Goal: Communication & Community: Answer question/provide support

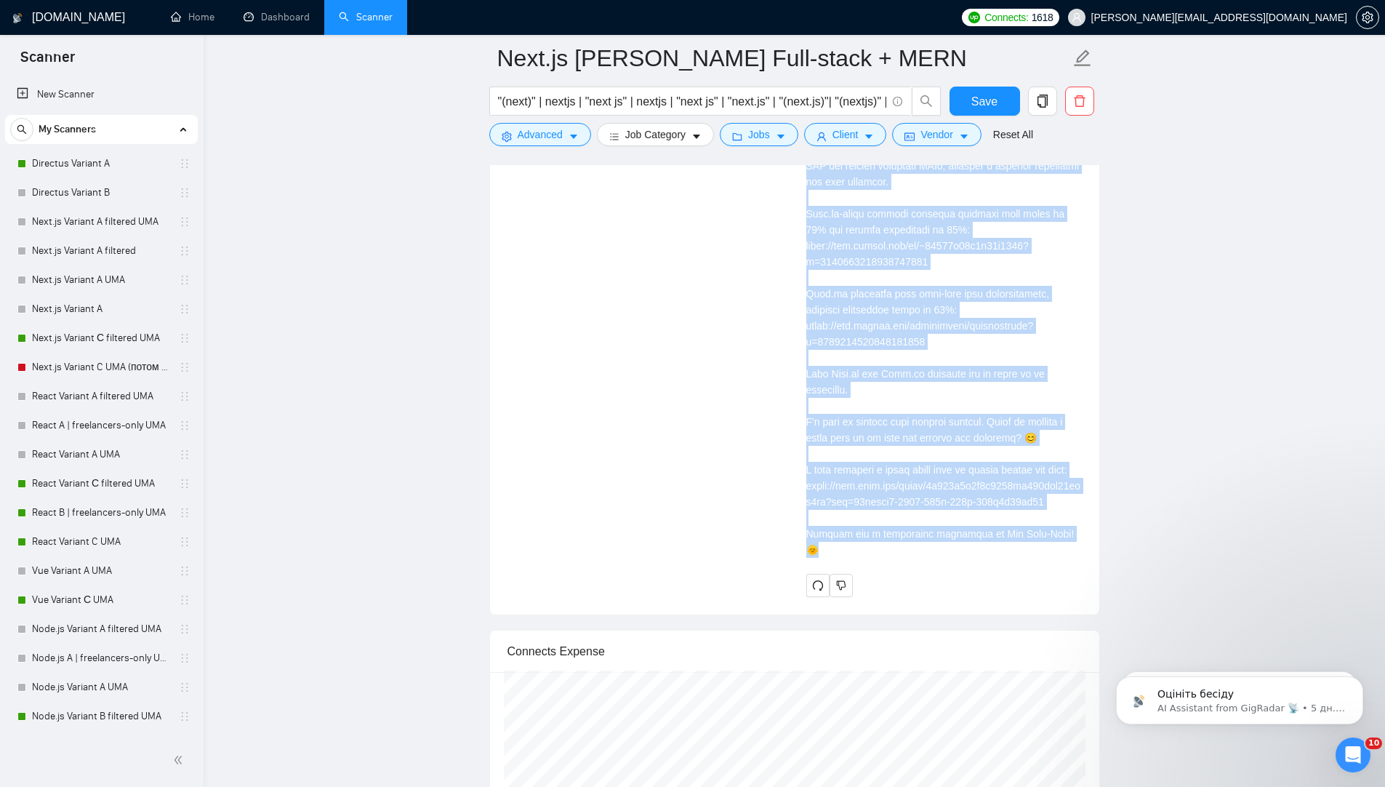
scroll to position [236, 0]
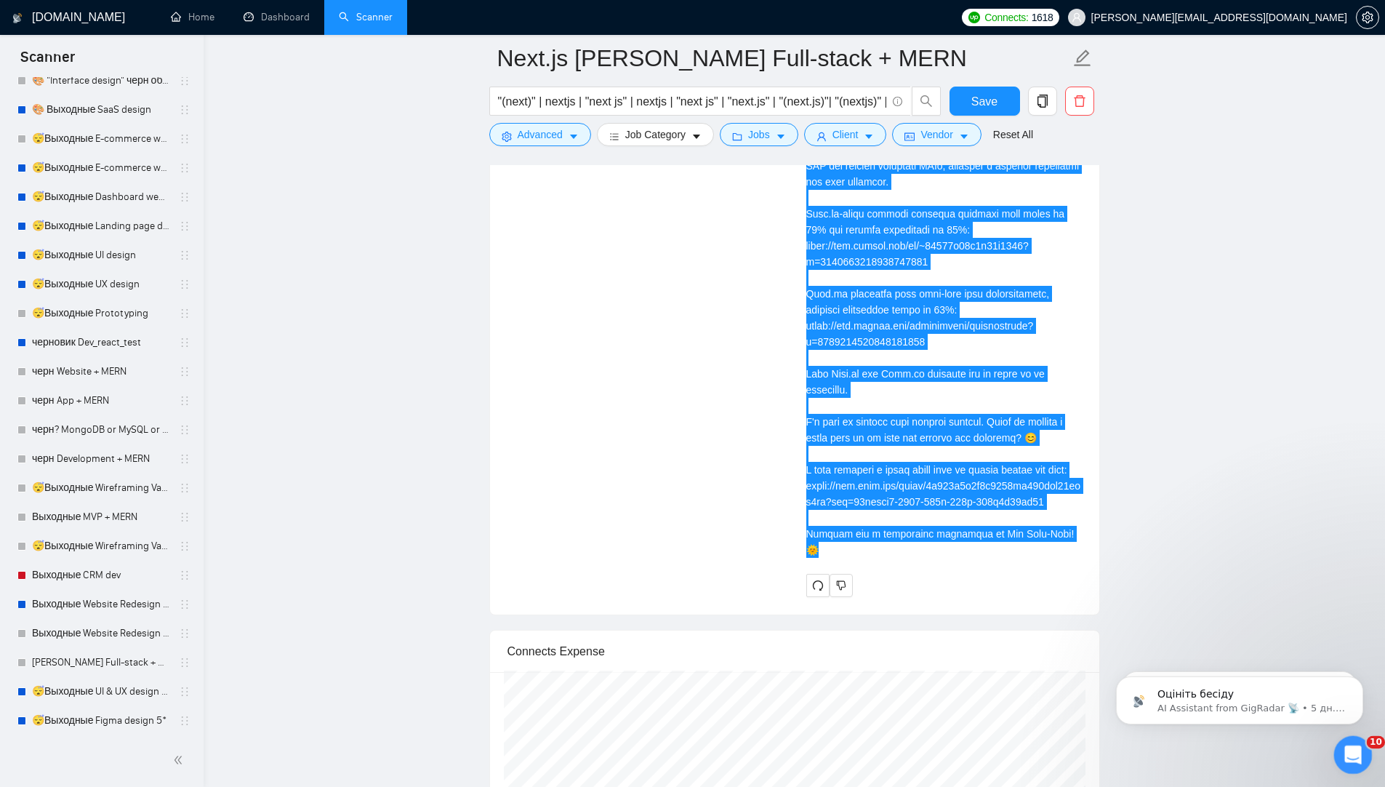
click at [1354, 762] on icon "Открыть службу сообщений Intercom" at bounding box center [1351, 753] width 24 height 24
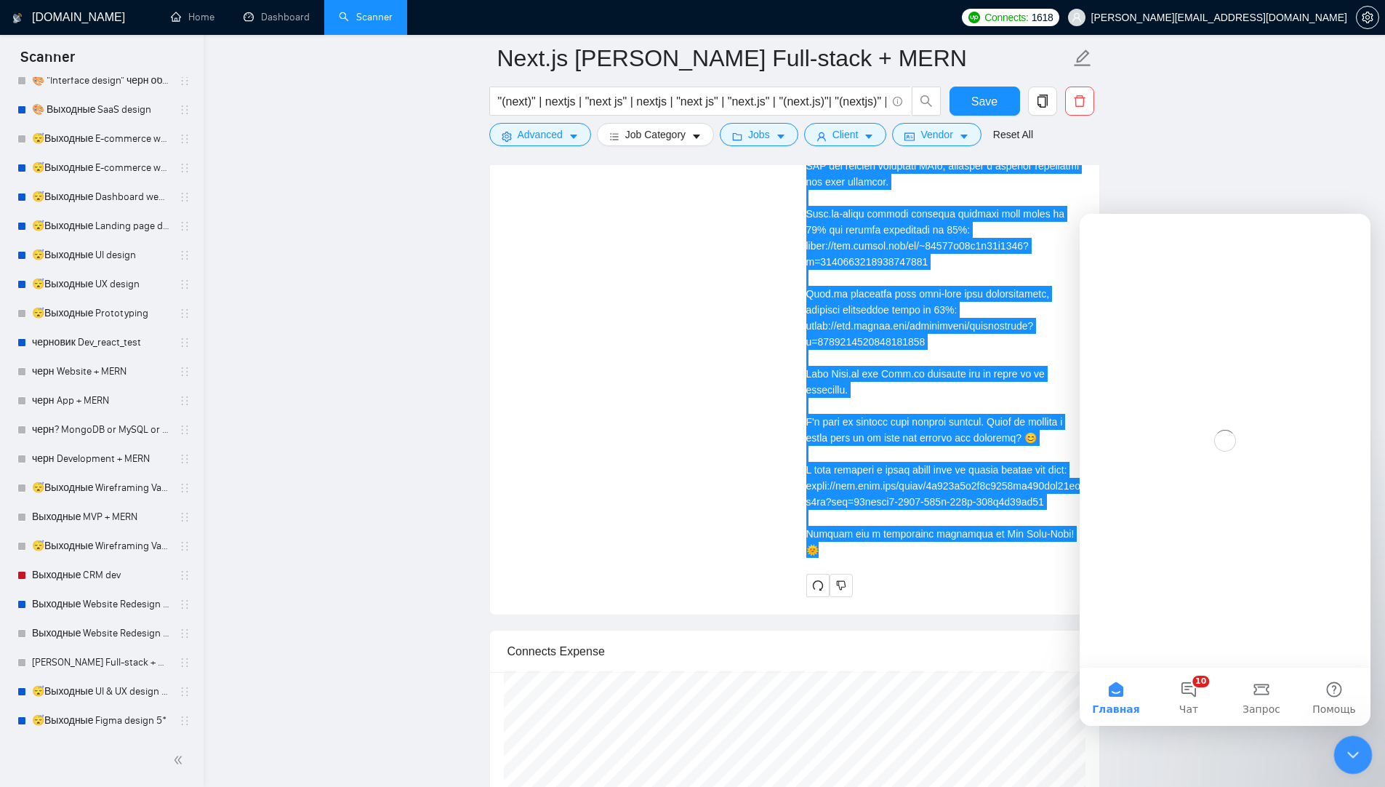
scroll to position [0, 0]
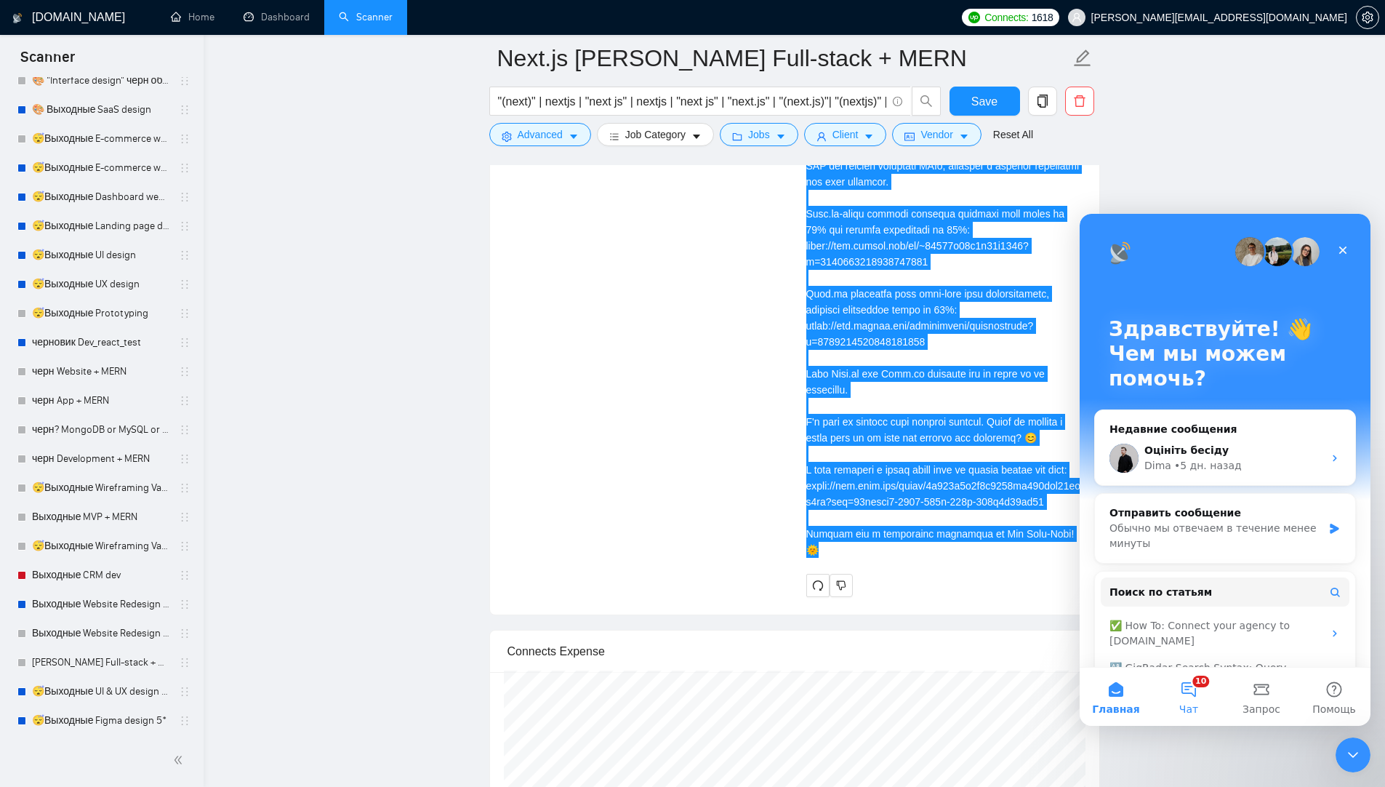
click at [1181, 686] on button "10 Чат" at bounding box center [1188, 696] width 73 height 58
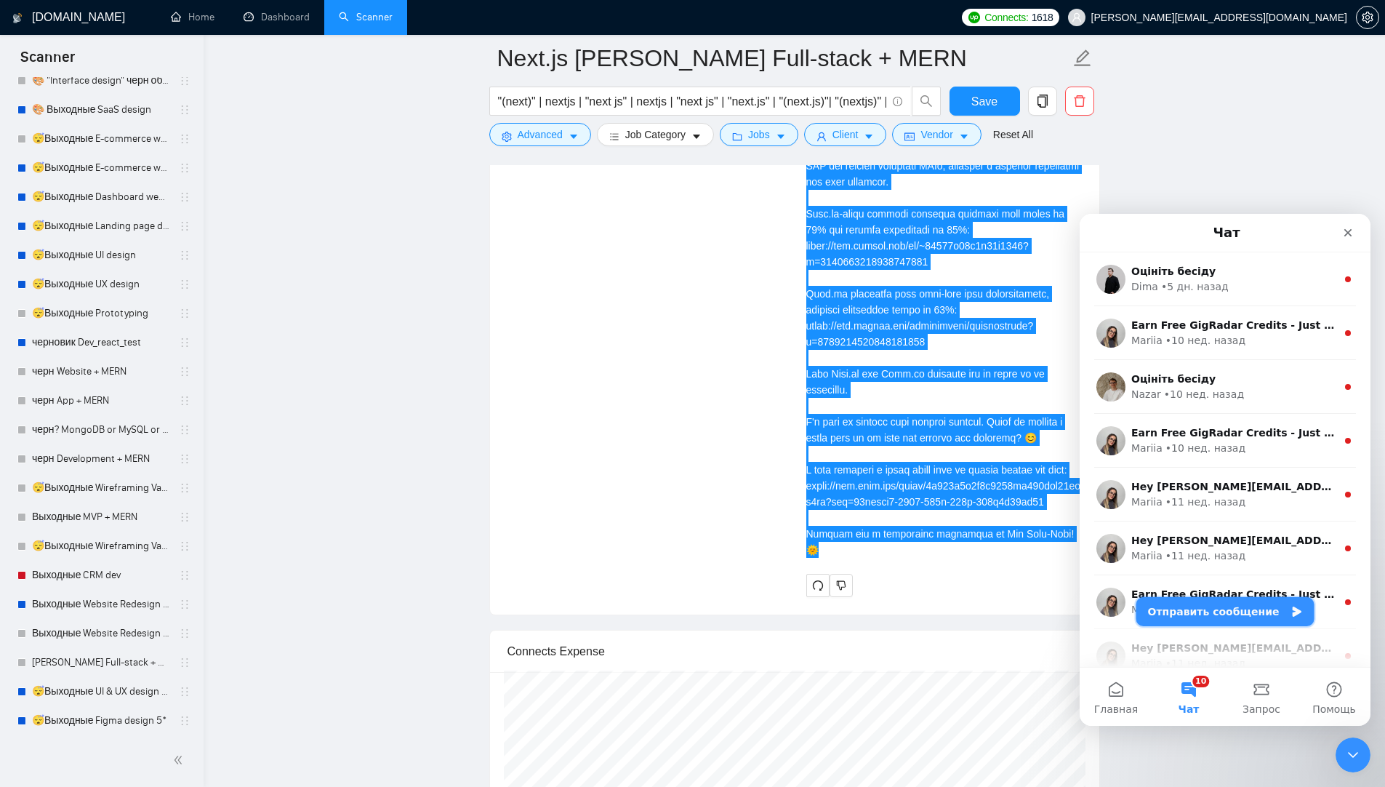
click at [1219, 608] on button "Отправить сообщение" at bounding box center [1225, 611] width 178 height 29
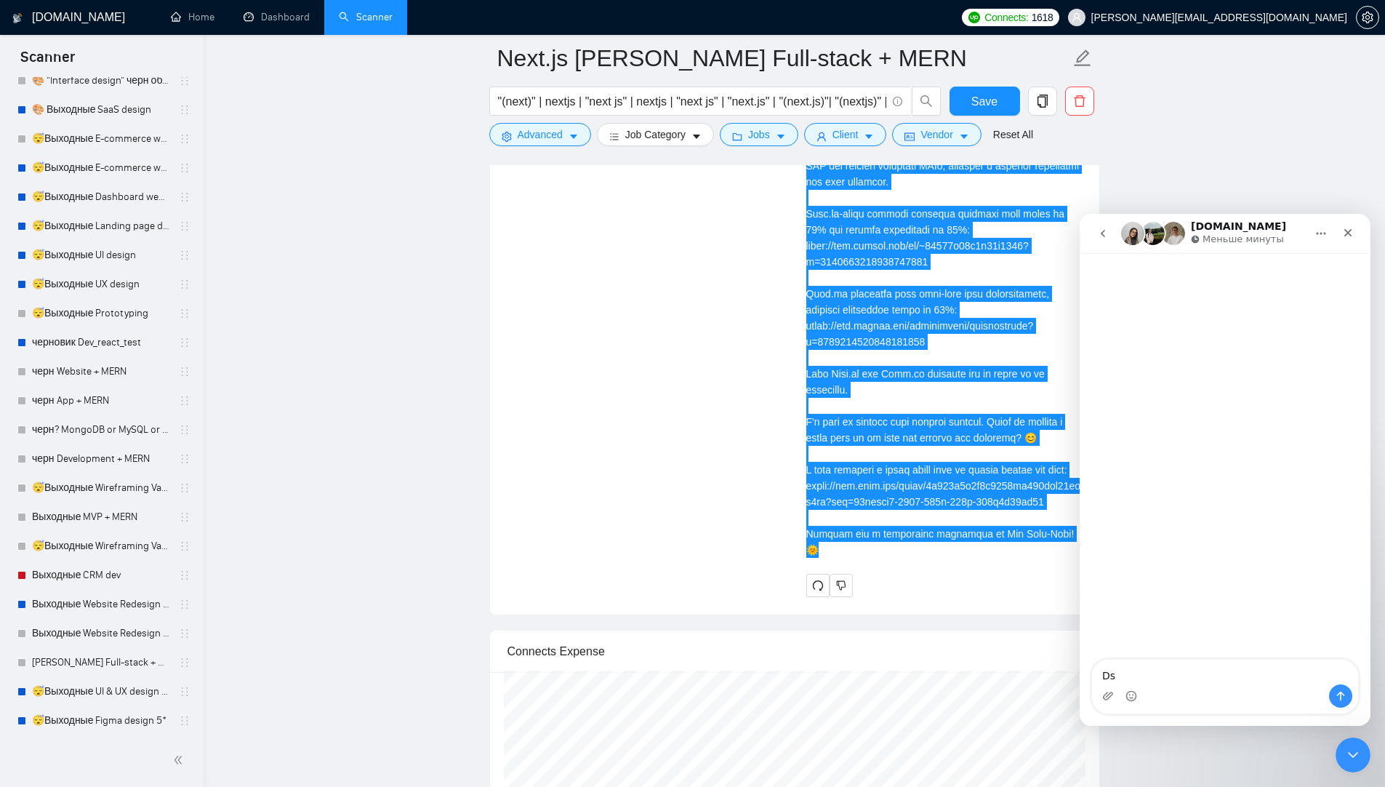
type textarea "D"
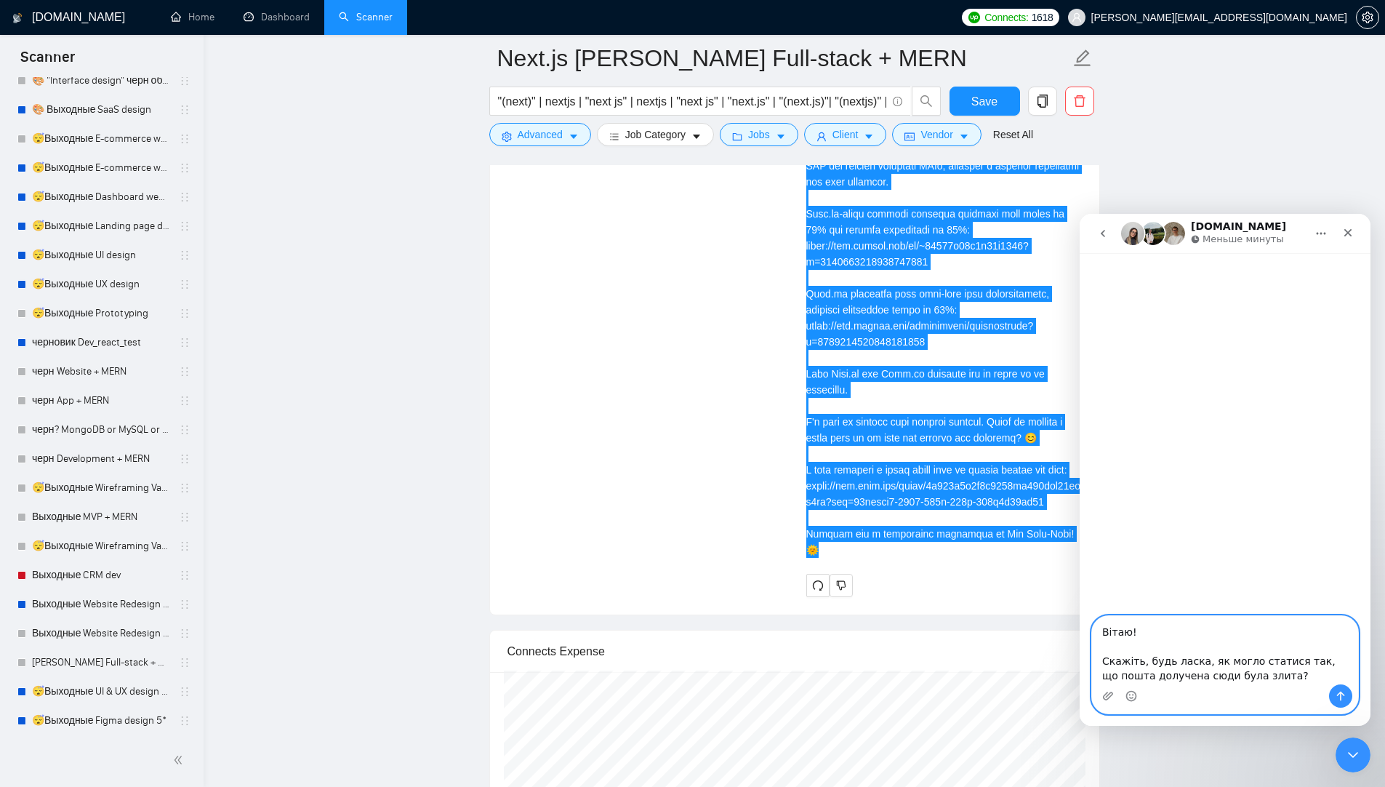
drag, startPoint x: 1182, startPoint y: 648, endPoint x: 1139, endPoint y: 651, distance: 43.8
click at [1139, 651] on textarea "Вітаю! Скажіть, будь ласка, як могло статися так, що пошта долучена сюди була з…" at bounding box center [1225, 650] width 266 height 68
drag, startPoint x: 1166, startPoint y: 648, endPoint x: 1137, endPoint y: 644, distance: 28.6
click at [1137, 644] on textarea "Вітаю! Скажіть, будь ласка, як могло статися так, що пошта сюди була злита?" at bounding box center [1225, 650] width 266 height 68
type textarea "Вітаю! Скажіть, будь ласка, як могло статися так, що пошта була злита?"
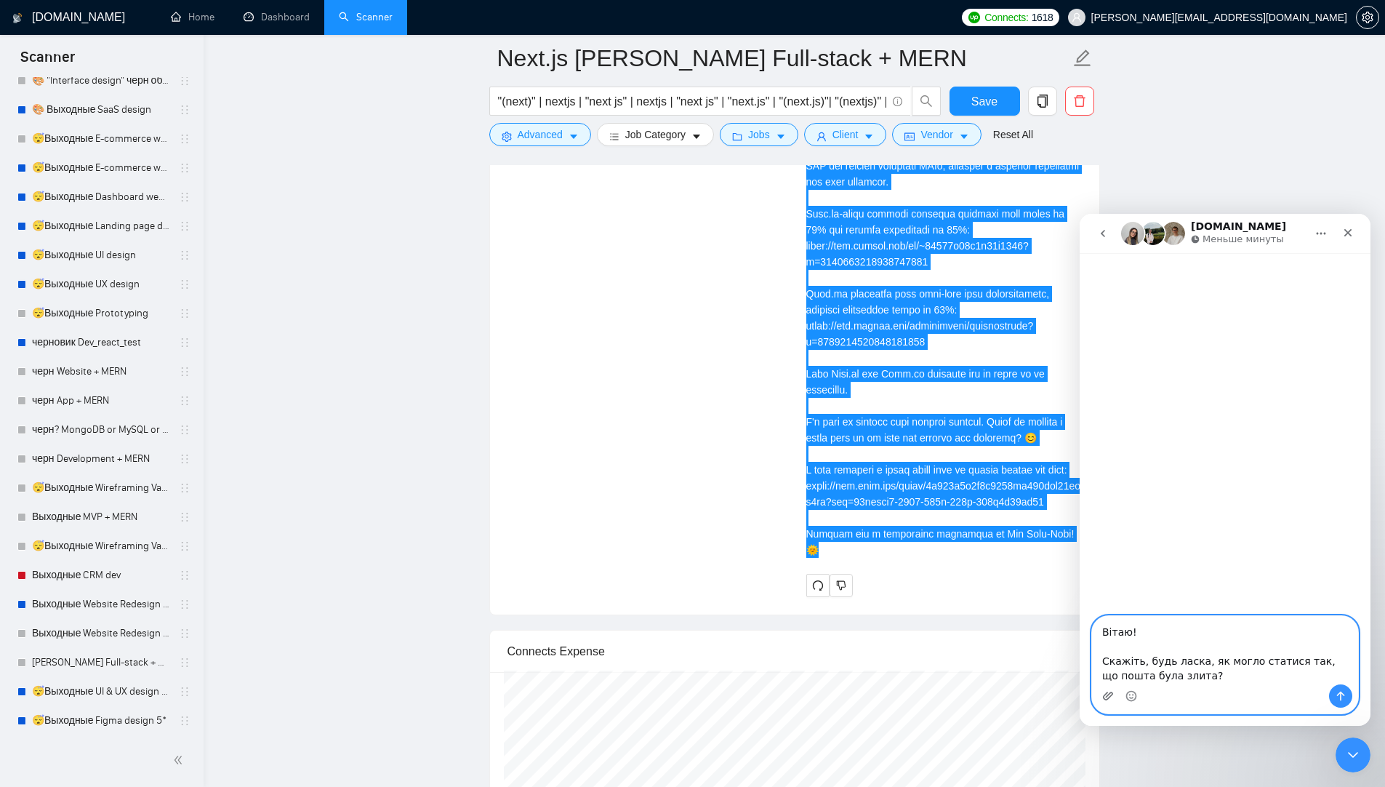
click at [1112, 698] on icon "Добавить вложение" at bounding box center [1108, 696] width 12 height 12
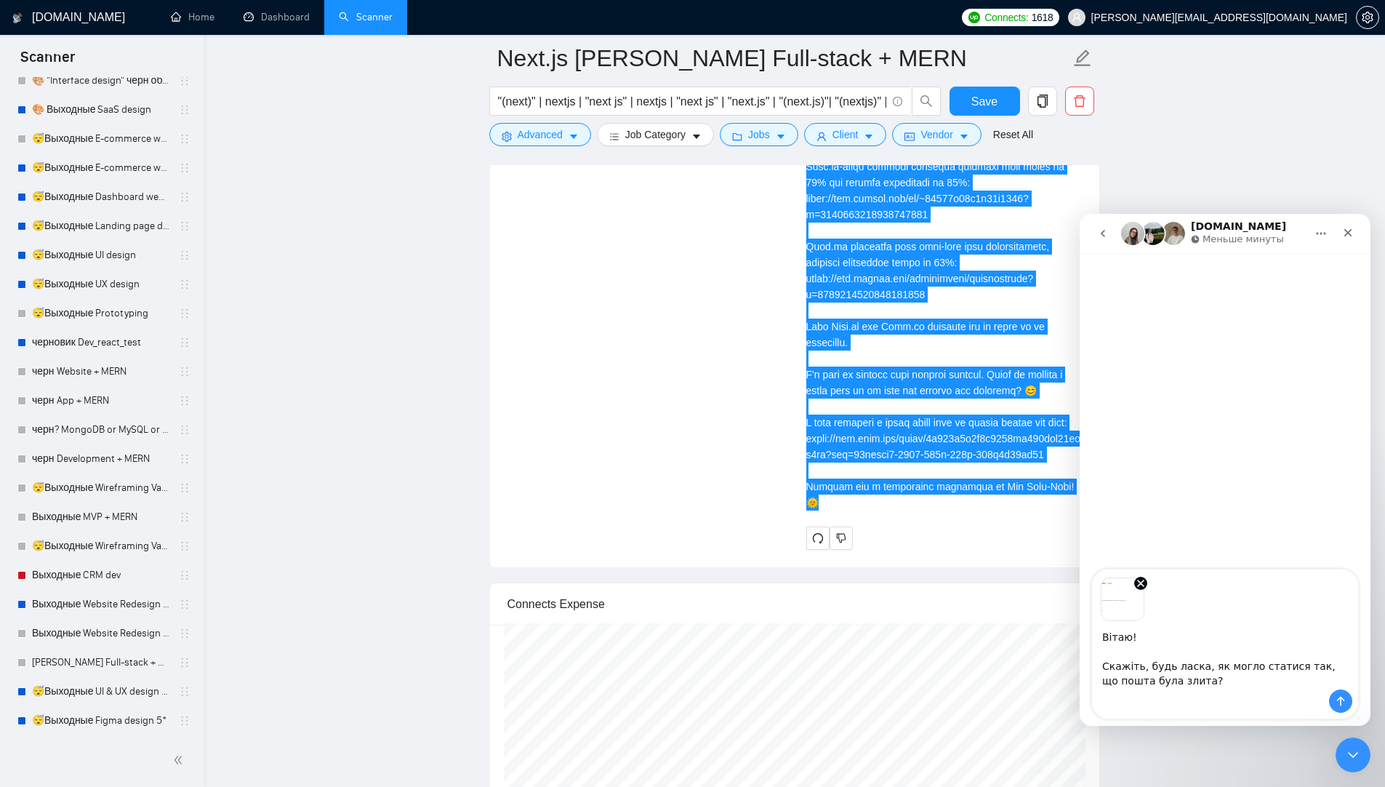
scroll to position [3593, 0]
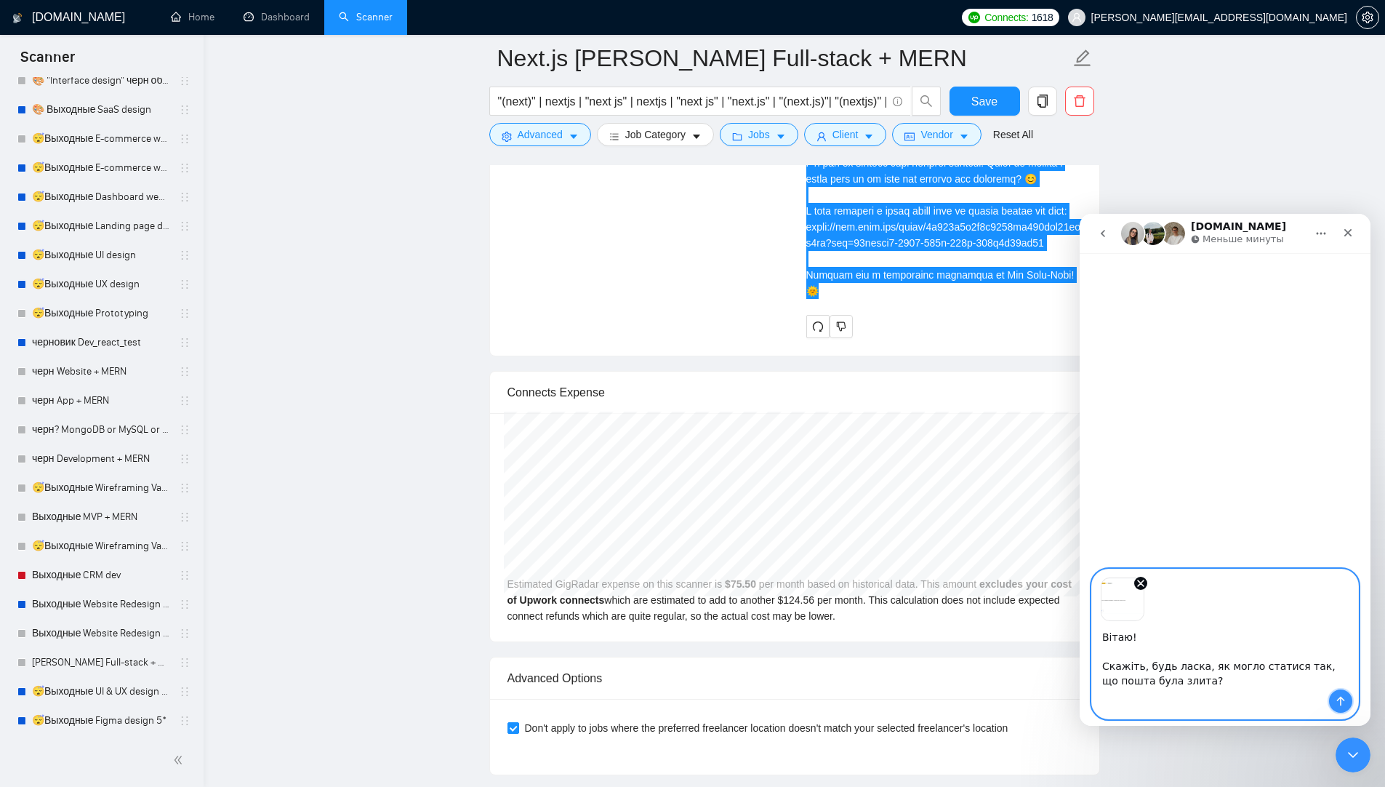
click at [1338, 713] on button "Отправить сообщение…" at bounding box center [1340, 700] width 23 height 23
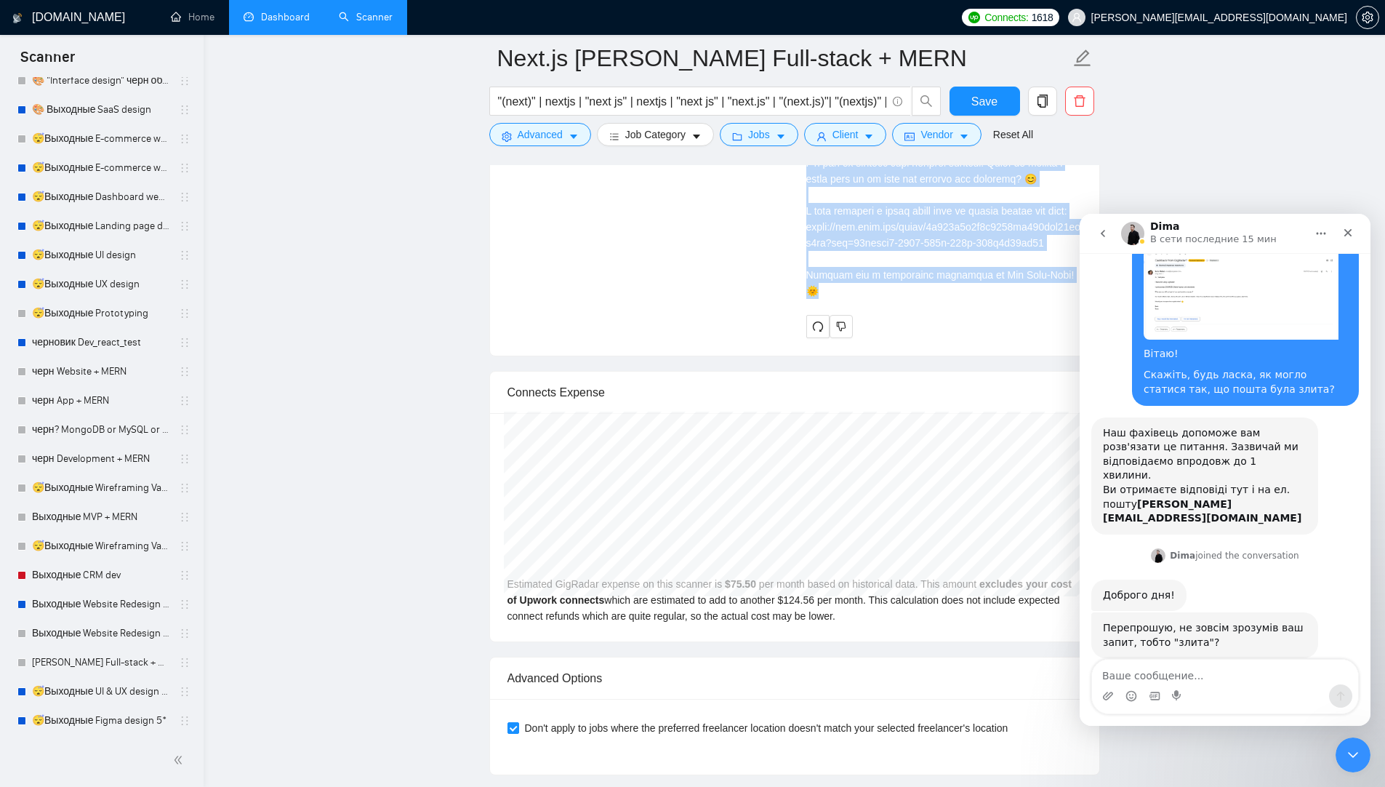
scroll to position [31, 0]
click at [255, 23] on link "Dashboard" at bounding box center [277, 17] width 66 height 12
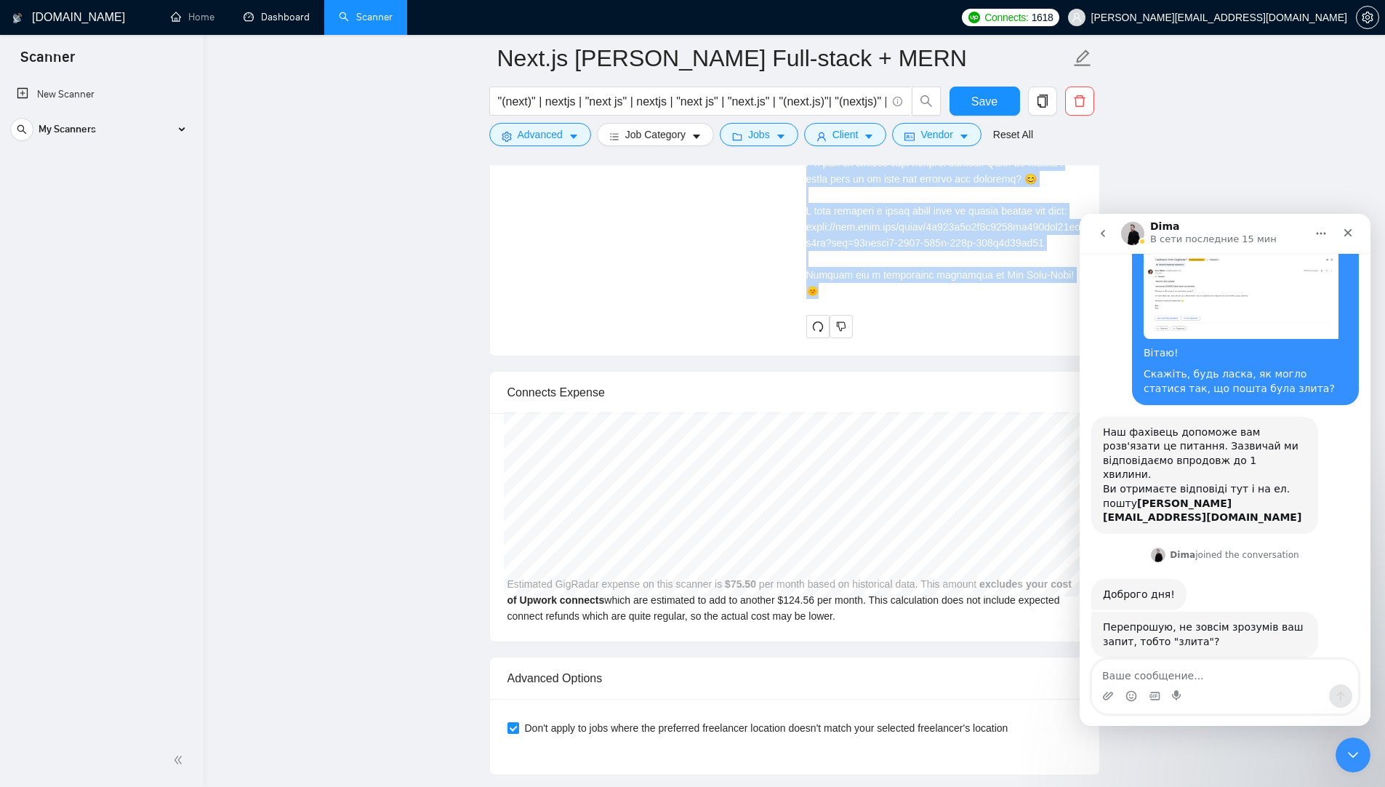
scroll to position [0, 0]
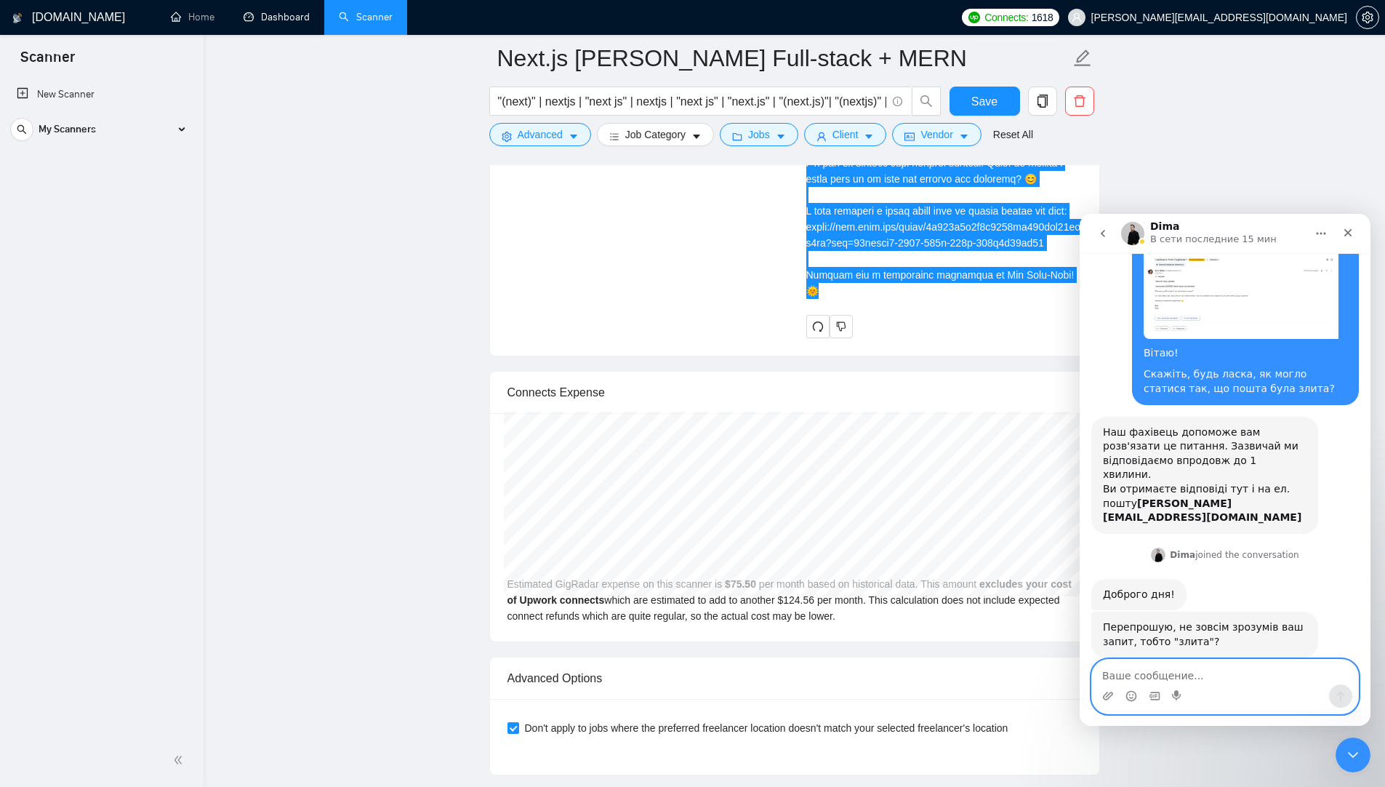
click at [1181, 681] on textarea "Ваше сообщение..." at bounding box center [1225, 671] width 266 height 25
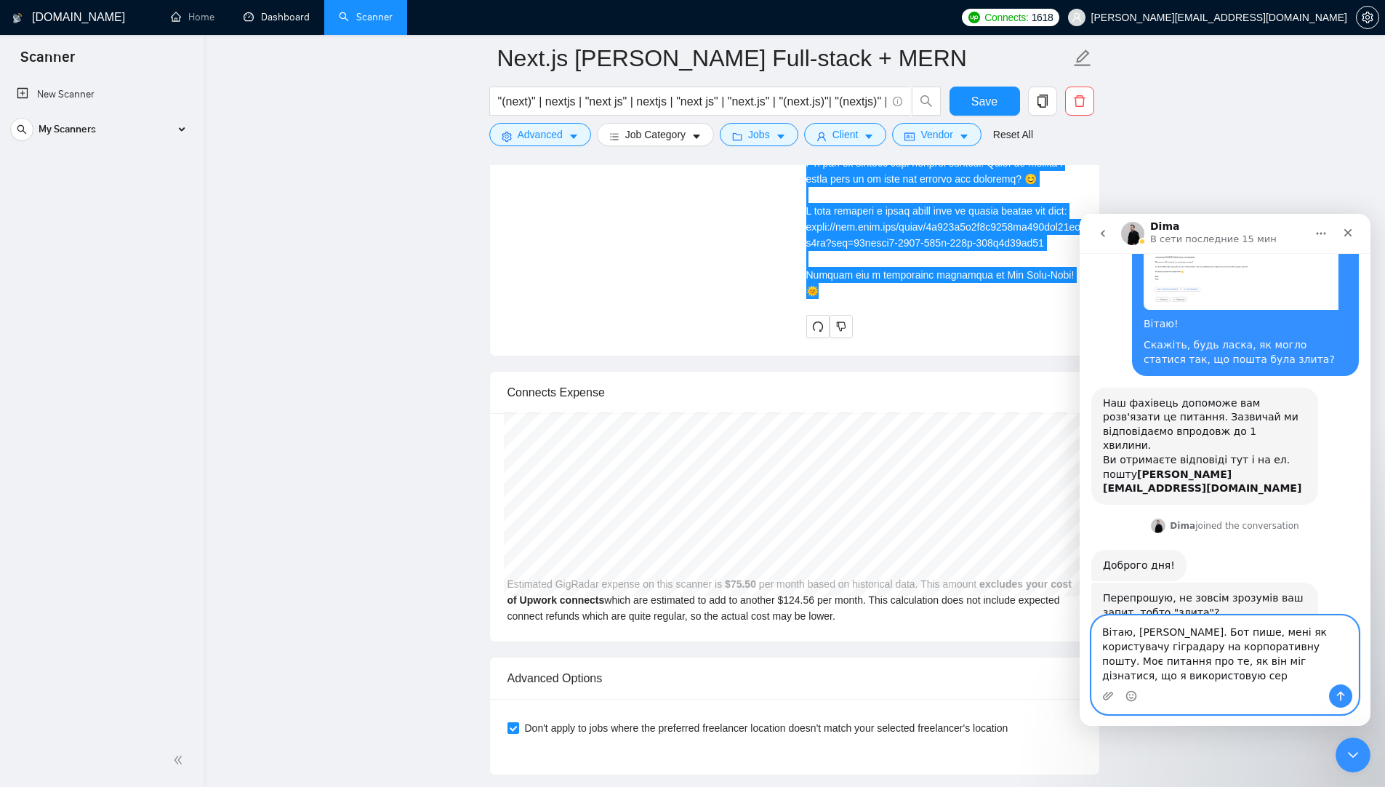
scroll to position [74, 0]
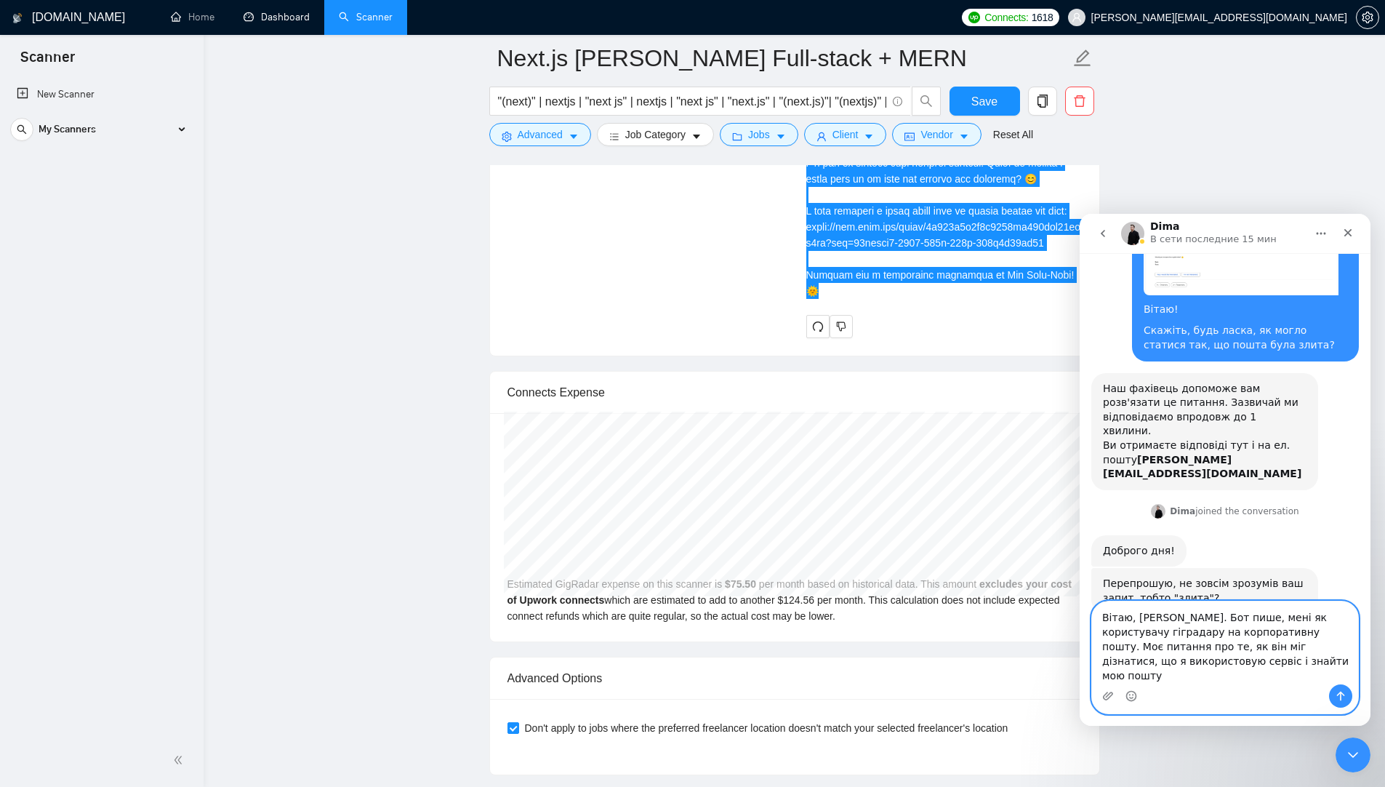
type textarea "Вітаю, [PERSON_NAME]. Бот пише, мені як користувачу гіградару на корпоративну п…"
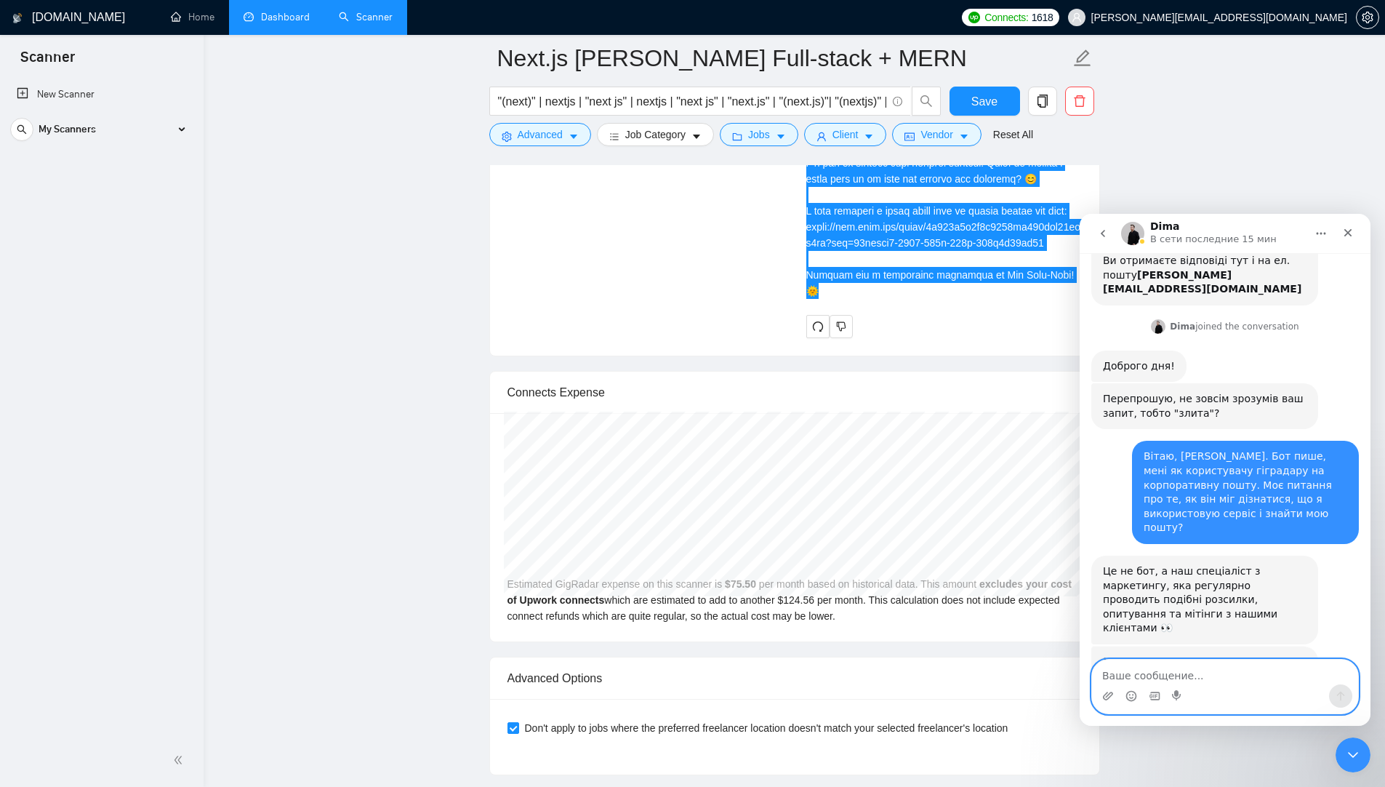
scroll to position [265, 0]
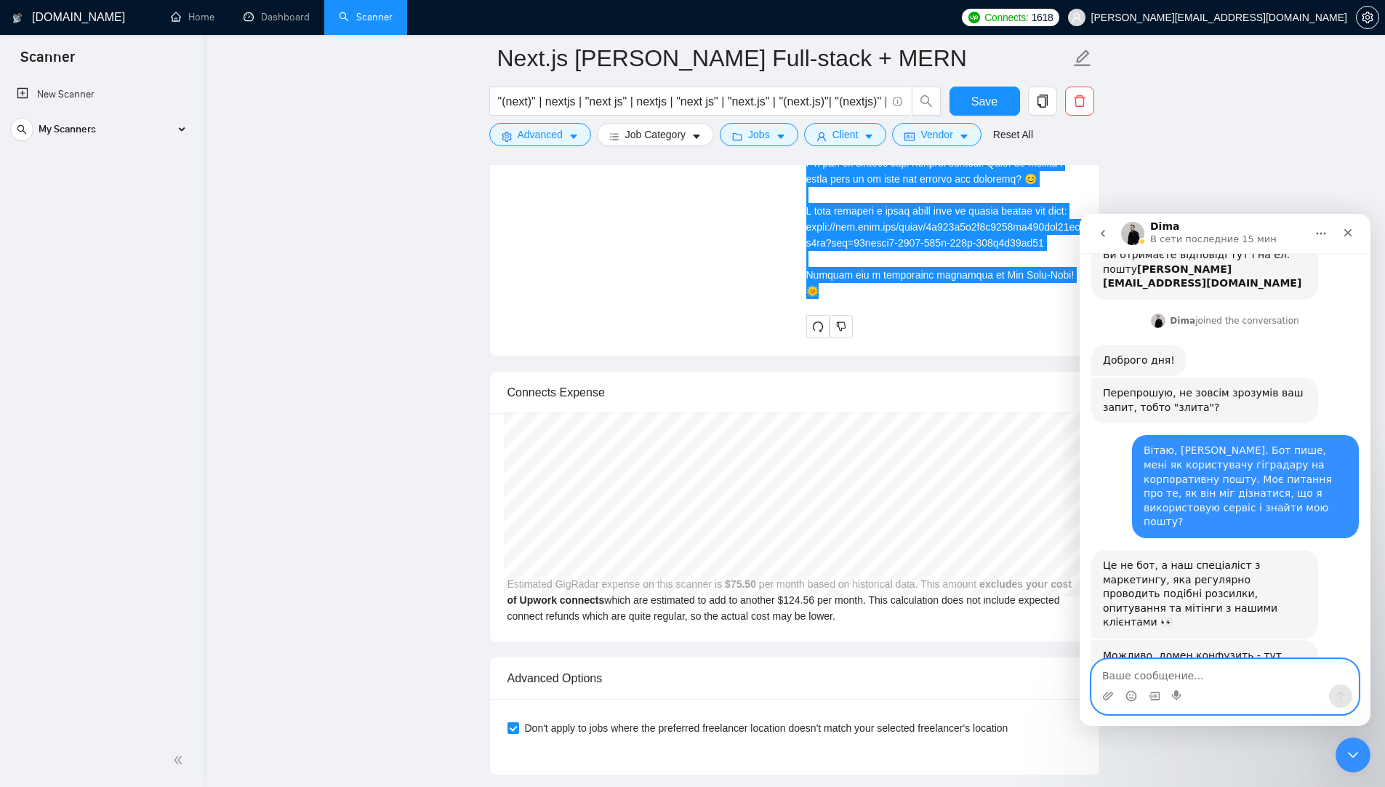
click at [1189, 674] on textarea "Ваше сообщение..." at bounding box center [1225, 671] width 266 height 25
type textarea "N"
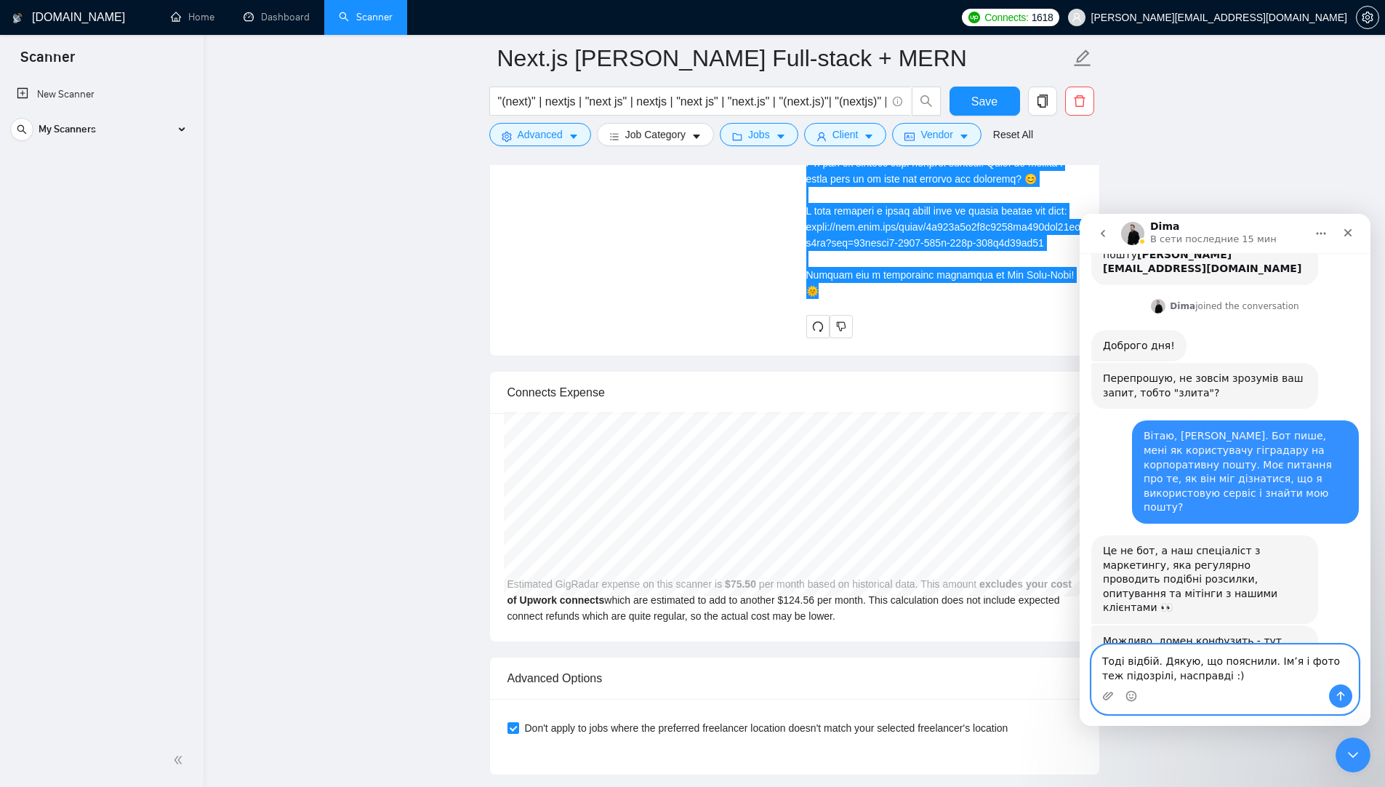
type textarea "Тоді відбій. Дякую, що пояснили. Імʼя і фото теж підозрілі, насправді :)"
click at [1345, 703] on button "Отправить сообщение…" at bounding box center [1340, 695] width 23 height 23
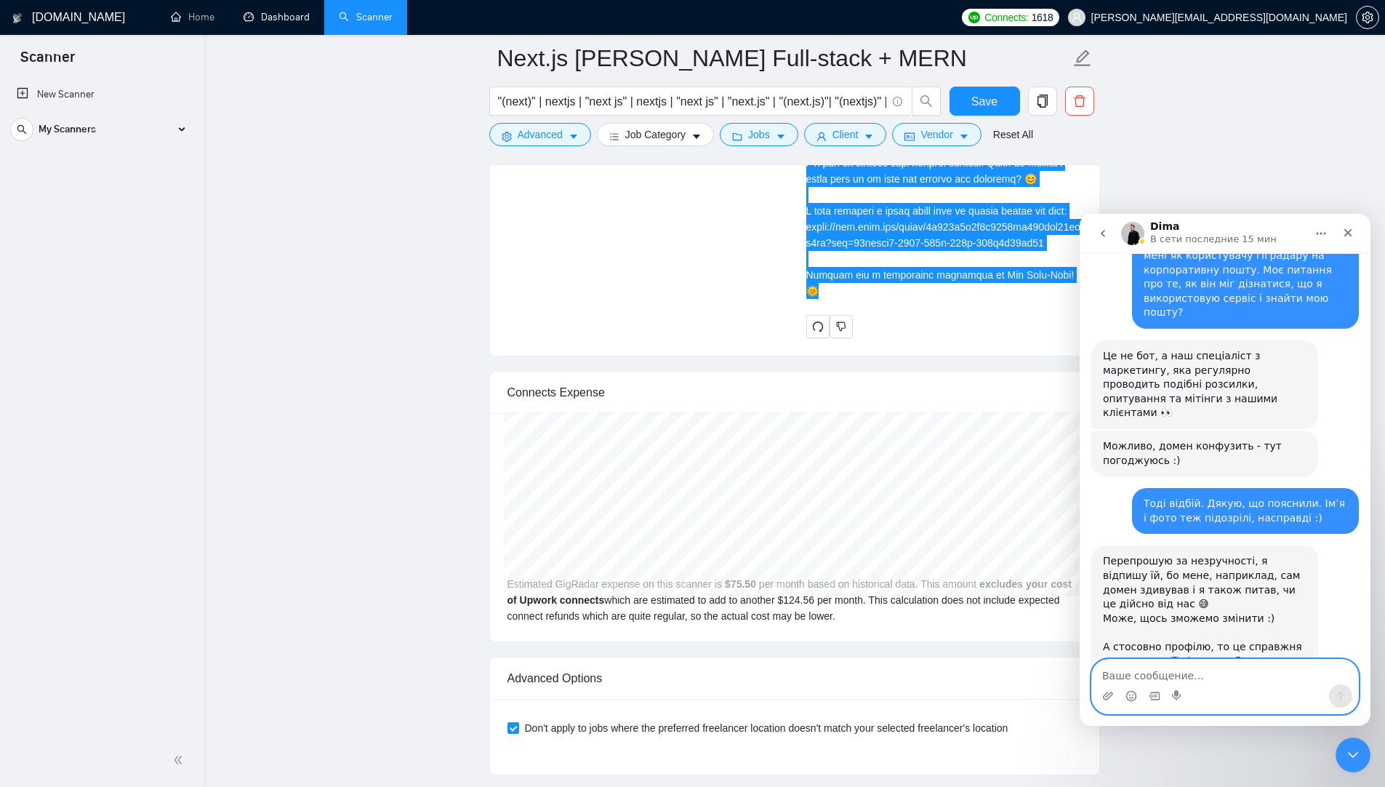
scroll to position [479, 0]
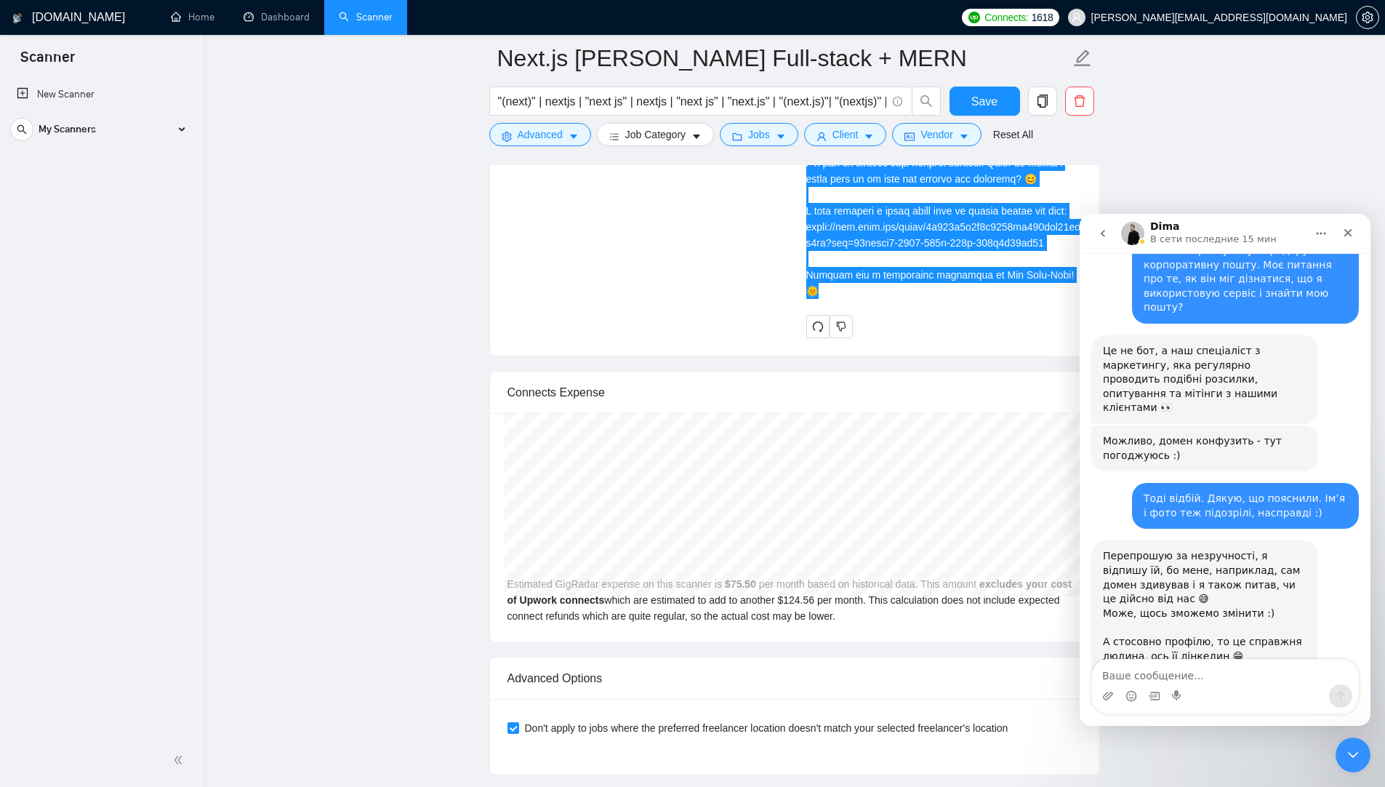
click at [1190, 688] on div "Мессенджер Intercom" at bounding box center [1225, 695] width 266 height 23
click at [1177, 675] on textarea "Ваше сообщение..." at bounding box center [1225, 671] width 266 height 25
type textarea "В"
type textarea "б"
click at [1130, 686] on div "Мессенджер Intercom" at bounding box center [1132, 695] width 12 height 23
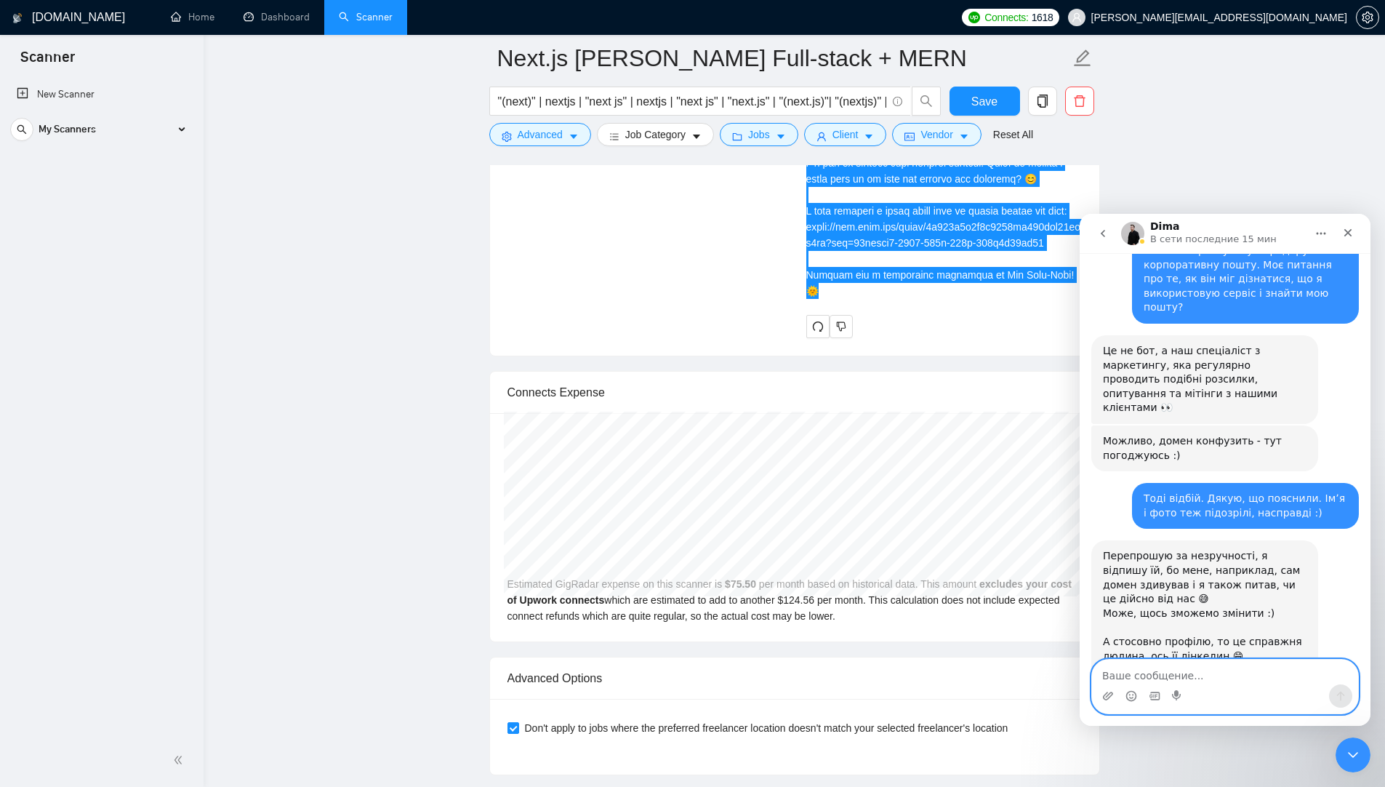
click at [1126, 681] on textarea "Ваше сообщение..." at bounding box center [1225, 671] width 266 height 25
type textarea "в"
type textarea "В"
type textarea "с"
type textarea "в"
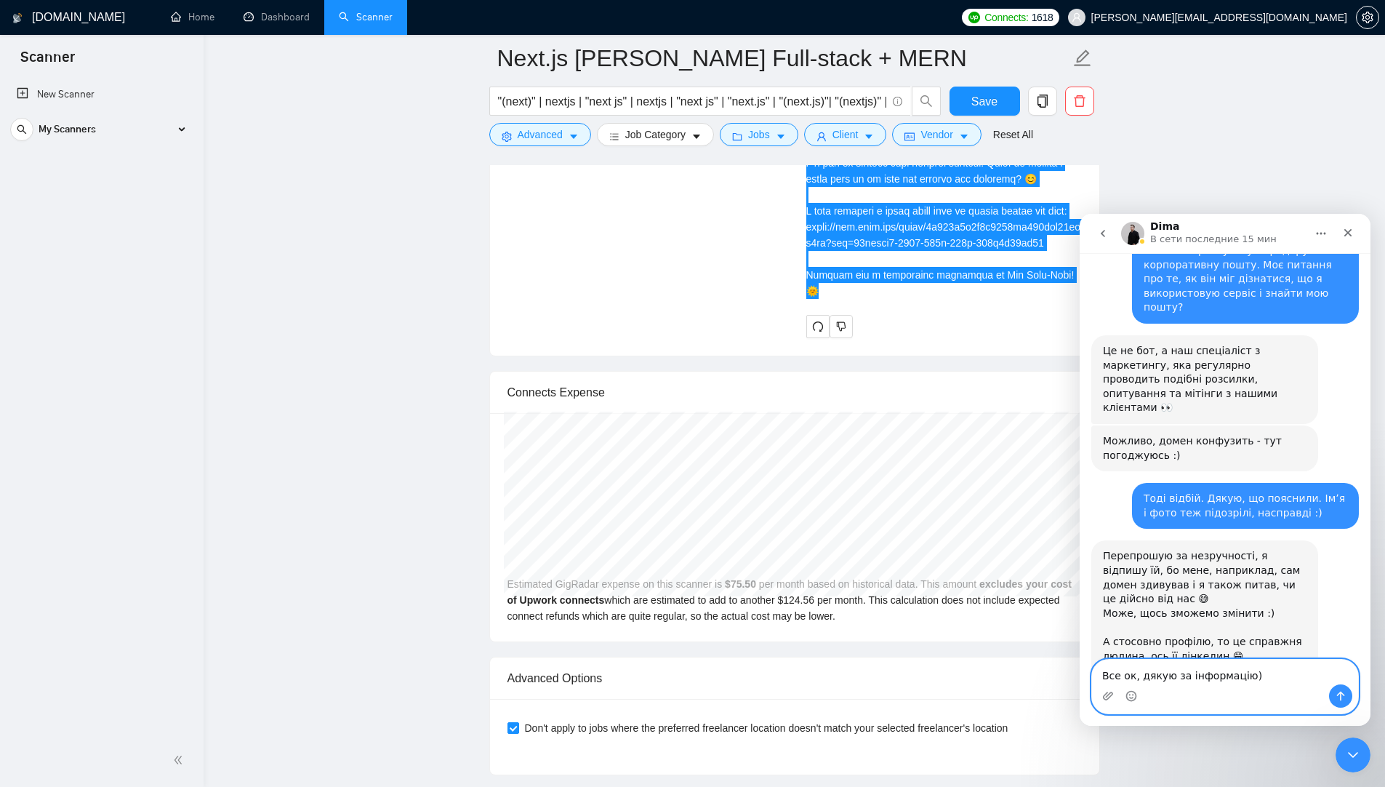
type textarea "Все ок, дякую за інформацію)"
click at [1343, 694] on icon "Отправить сообщение…" at bounding box center [1341, 696] width 12 height 12
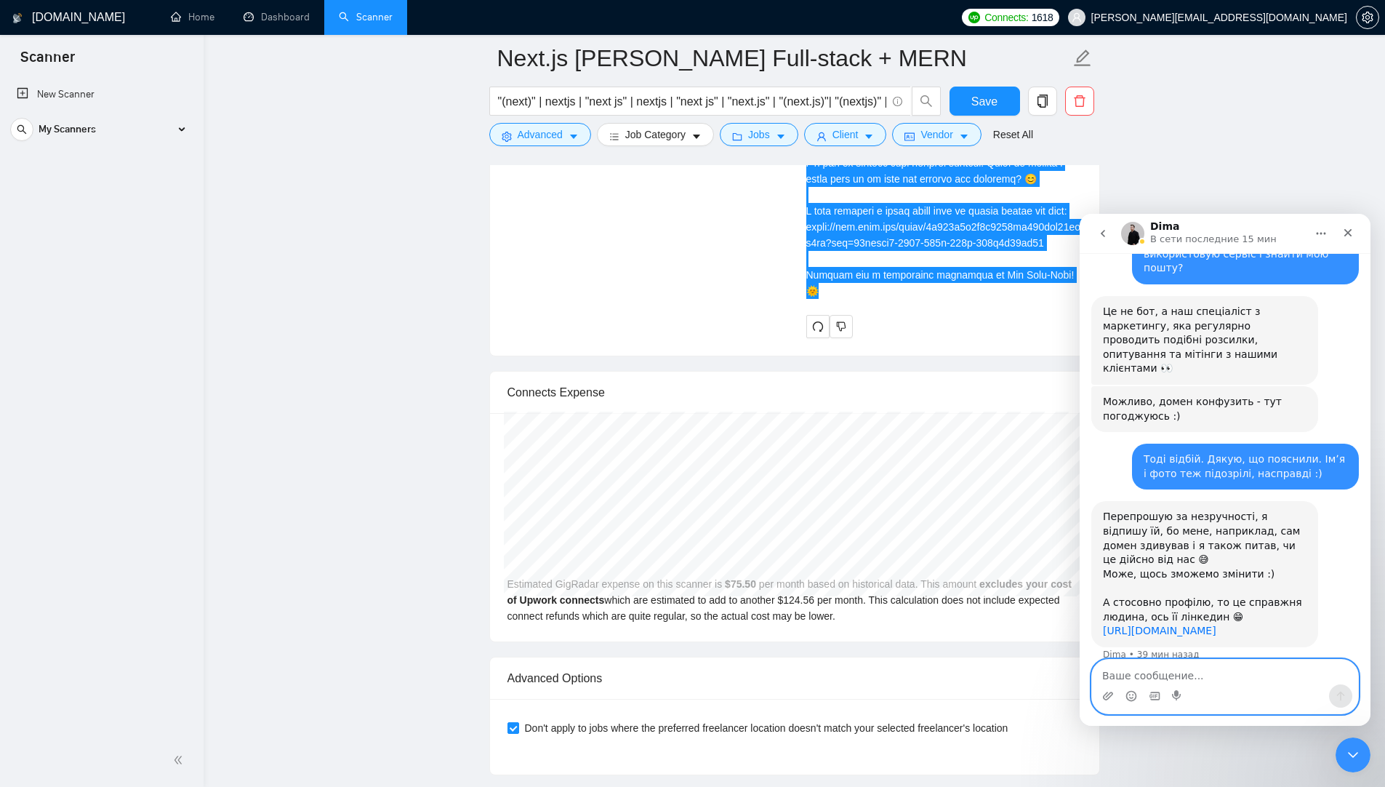
scroll to position [523, 0]
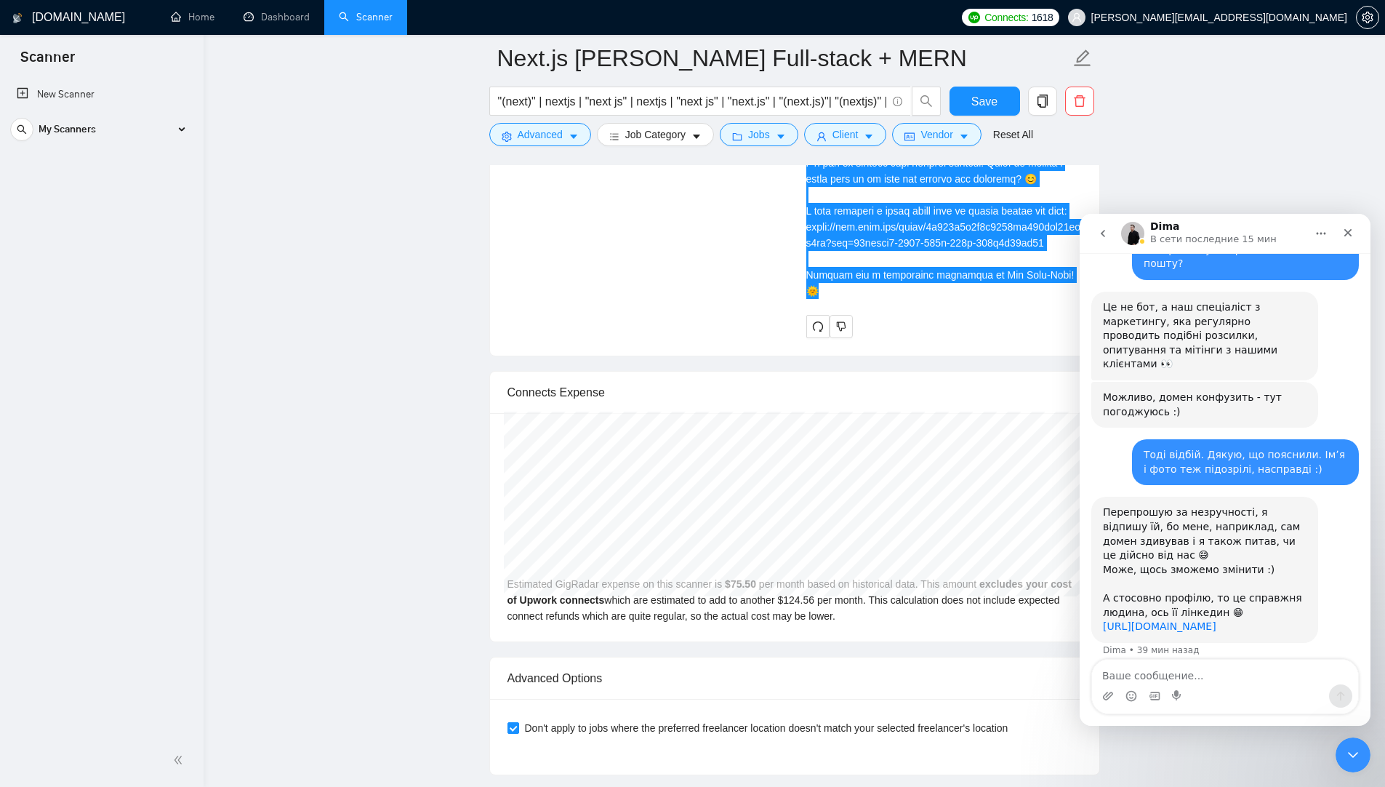
click at [1216, 620] on link "[URL][DOMAIN_NAME]" at bounding box center [1159, 626] width 113 height 12
